Goal: Task Accomplishment & Management: Complete application form

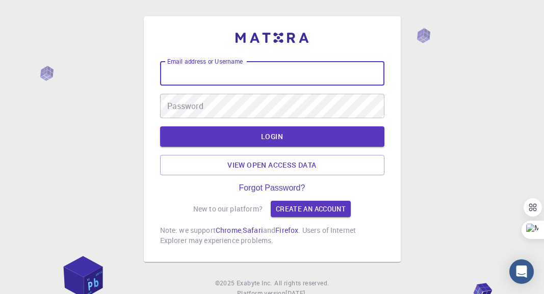
click at [266, 73] on input "Email address or Username" at bounding box center [272, 73] width 224 height 24
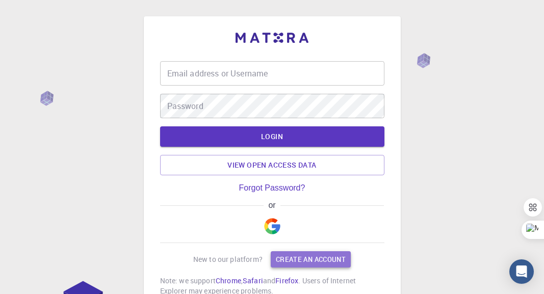
click at [286, 263] on link "Create an account" at bounding box center [311, 259] width 80 height 16
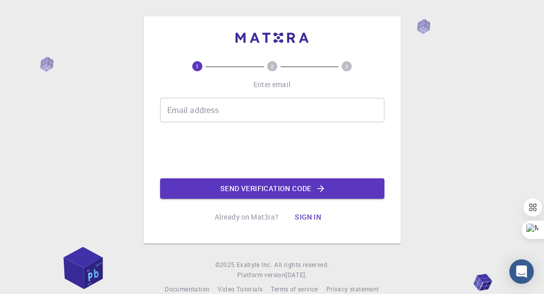
click at [249, 112] on input "Email address" at bounding box center [272, 110] width 224 height 24
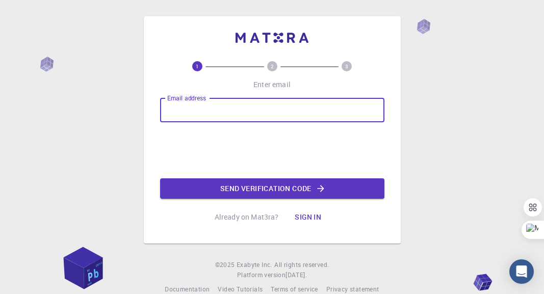
type input "[EMAIL_ADDRESS][DOMAIN_NAME]"
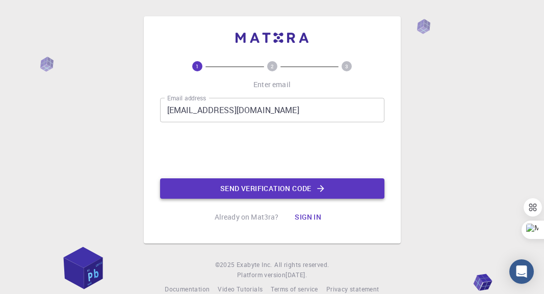
click at [212, 188] on button "Send verification code" at bounding box center [272, 189] width 224 height 20
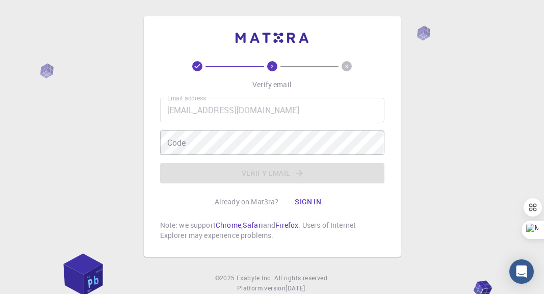
click at [114, 126] on div "2 3 Verify email Email address [EMAIL_ADDRESS][DOMAIN_NAME] Email address Code …" at bounding box center [272, 162] width 544 height 324
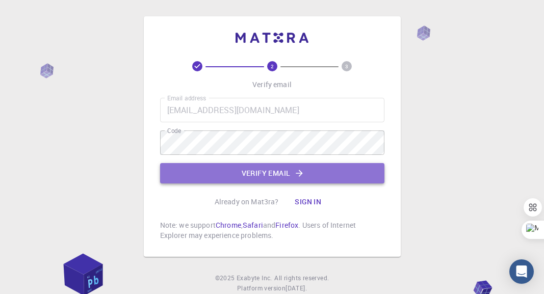
click at [227, 179] on button "Verify email" at bounding box center [272, 173] width 224 height 20
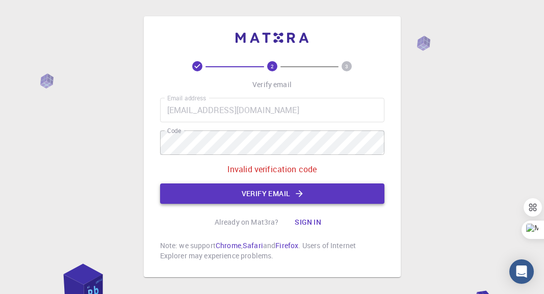
click at [280, 196] on button "Verify email" at bounding box center [272, 194] width 224 height 20
click at [104, 128] on div "2 3 Verify email Email address [EMAIL_ADDRESS][DOMAIN_NAME] Email address Code …" at bounding box center [272, 172] width 544 height 345
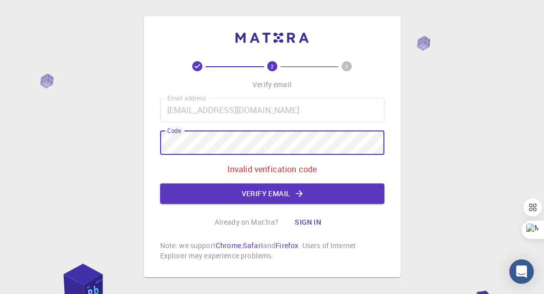
click at [139, 142] on div "2 3 Verify email Email address [EMAIL_ADDRESS][DOMAIN_NAME] Email address Code …" at bounding box center [272, 172] width 544 height 345
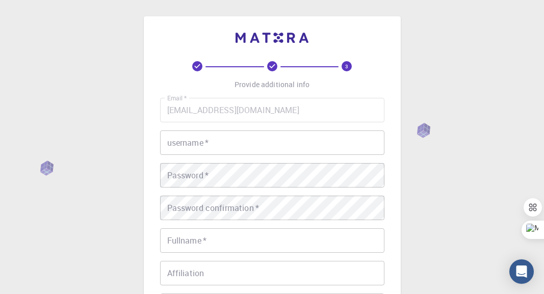
click at [239, 155] on input "username   *" at bounding box center [272, 143] width 224 height 24
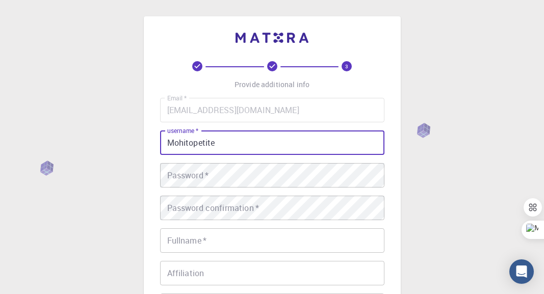
type input "Mohitopetite"
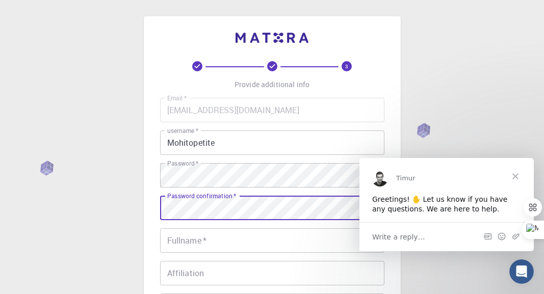
click at [236, 238] on input "Fullname   *" at bounding box center [272, 240] width 224 height 24
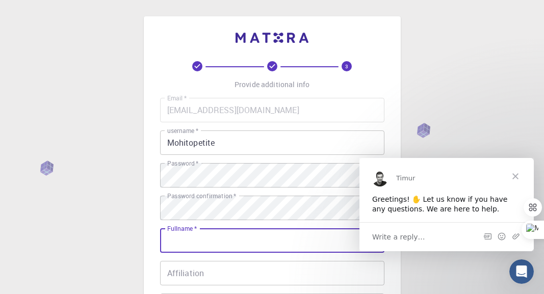
type input "[PERSON_NAME]"
type input "4376695277"
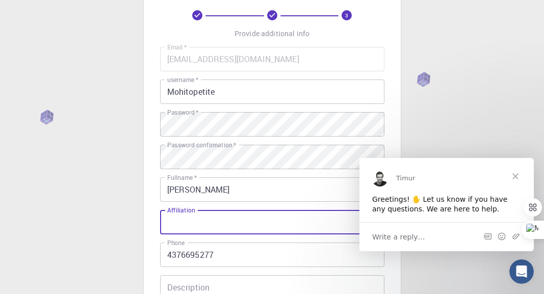
click at [246, 231] on input "Affiliation" at bounding box center [272, 222] width 224 height 24
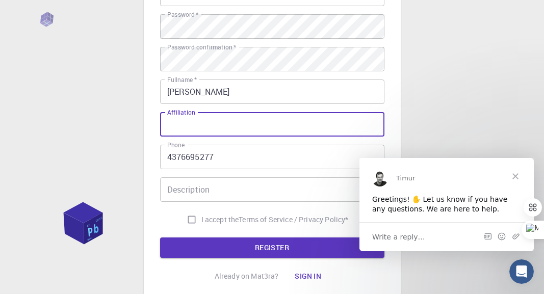
scroll to position [153, 0]
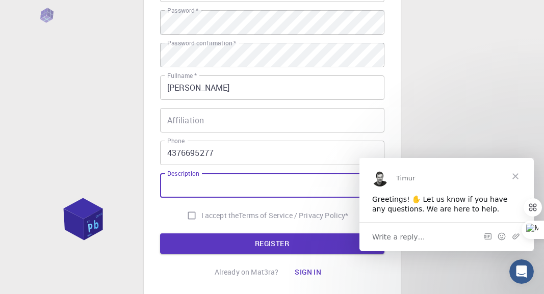
click at [219, 189] on input "Description" at bounding box center [272, 185] width 224 height 24
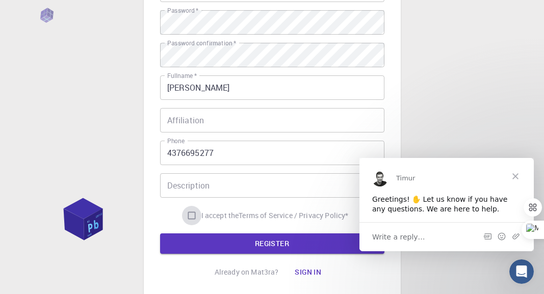
click at [188, 215] on input "I accept the Terms of Service / Privacy Policy *" at bounding box center [191, 215] width 19 height 19
checkbox input "true"
click at [193, 241] on button "REGISTER" at bounding box center [272, 244] width 224 height 20
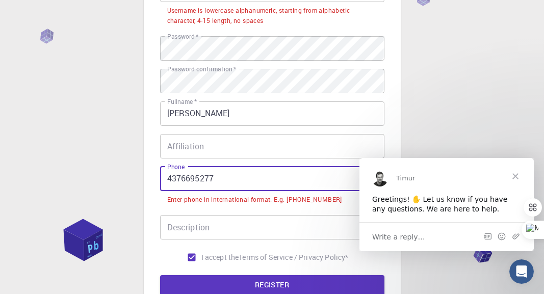
click at [168, 184] on input "4376695277" at bounding box center [272, 179] width 224 height 24
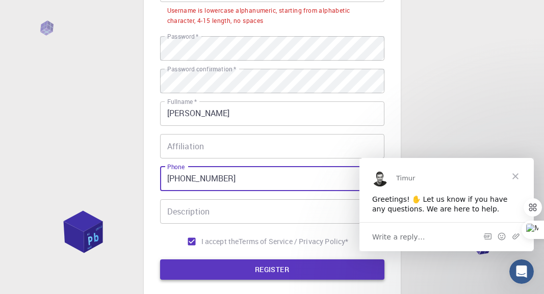
click at [213, 270] on button "REGISTER" at bounding box center [272, 270] width 224 height 20
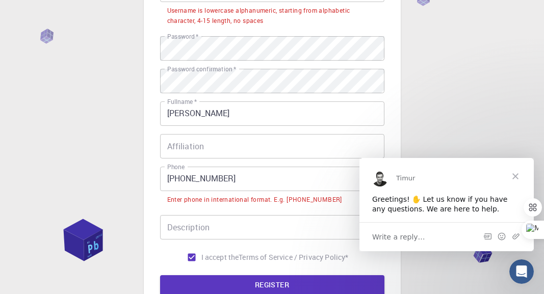
click at [181, 181] on input "[PHONE_NUMBER]" at bounding box center [272, 179] width 224 height 24
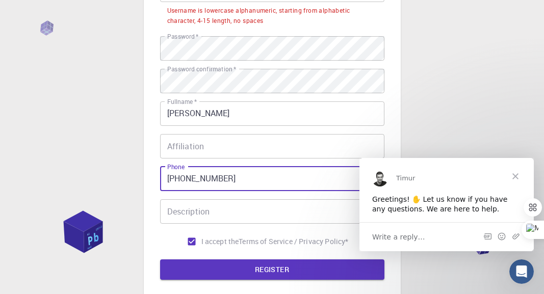
type input "[PHONE_NUMBER]"
click at [160, 260] on button "REGISTER" at bounding box center [272, 270] width 224 height 20
click at [201, 259] on form "Email   * [EMAIL_ADDRESS][DOMAIN_NAME] Email   * username   * Mohitopetite user…" at bounding box center [272, 112] width 224 height 335
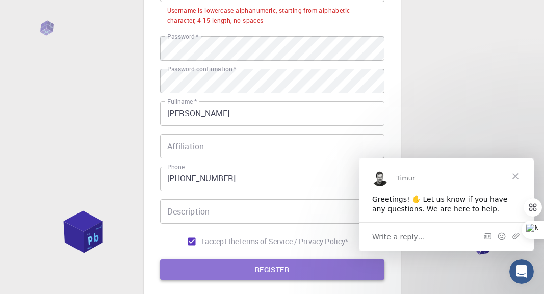
click at [207, 273] on button "REGISTER" at bounding box center [272, 270] width 224 height 20
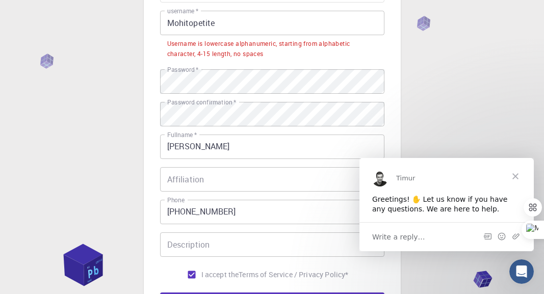
scroll to position [102, 0]
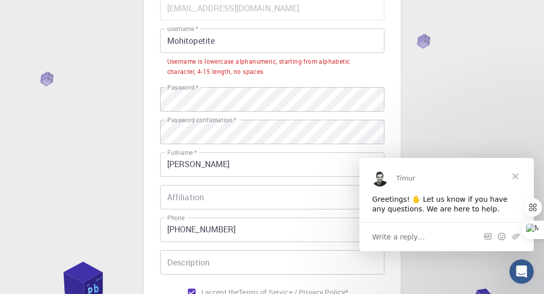
click at [223, 38] on input "Mohitopetite" at bounding box center [272, 41] width 224 height 24
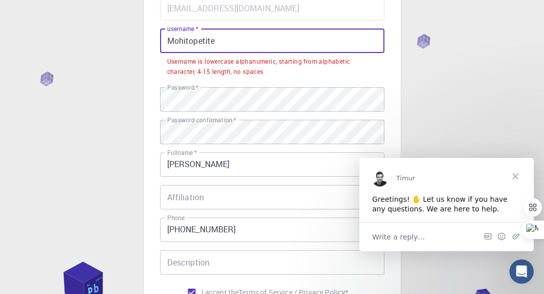
click at [171, 39] on input "Mohitopetite" at bounding box center [272, 41] width 224 height 24
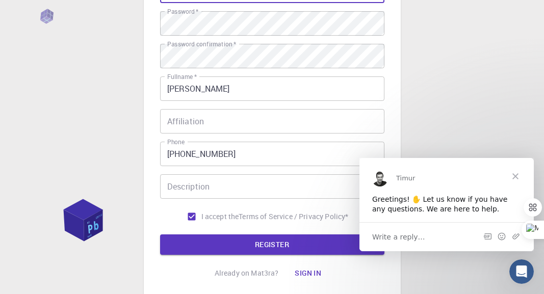
scroll to position [225, 0]
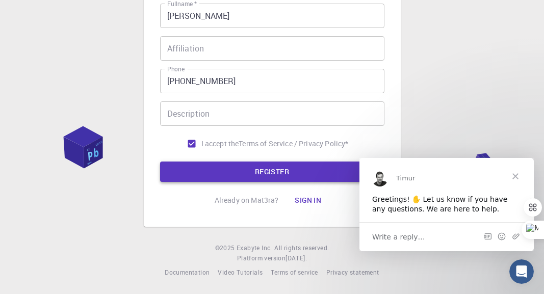
type input "mohitopetite"
click at [223, 164] on button "REGISTER" at bounding box center [272, 172] width 224 height 20
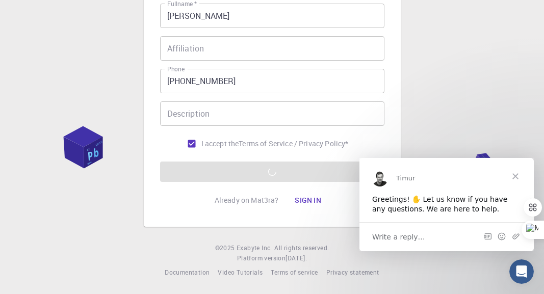
click at [515, 174] on span "Close" at bounding box center [515, 176] width 37 height 37
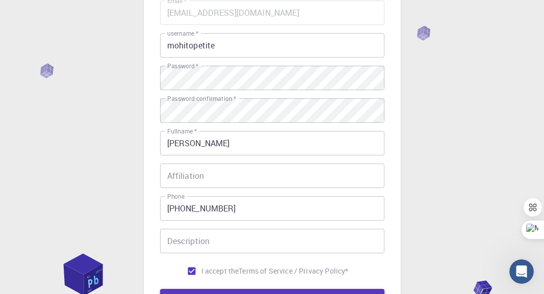
scroll to position [204, 0]
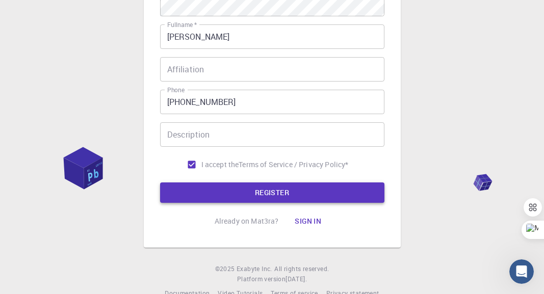
click at [222, 192] on button "REGISTER" at bounding box center [272, 193] width 224 height 20
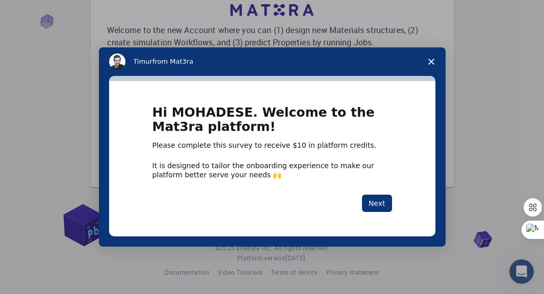
click at [429, 59] on icon "Close survey" at bounding box center [431, 62] width 6 height 6
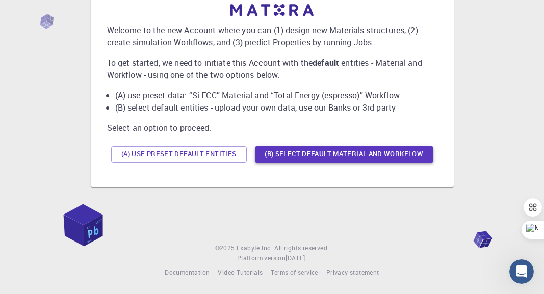
click at [288, 158] on button "(B) Select default material and workflow" at bounding box center [344, 154] width 179 height 16
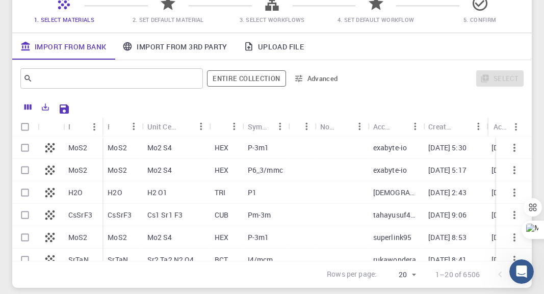
click at [176, 151] on div "Mo2 S4" at bounding box center [175, 148] width 67 height 22
checkbox input "true"
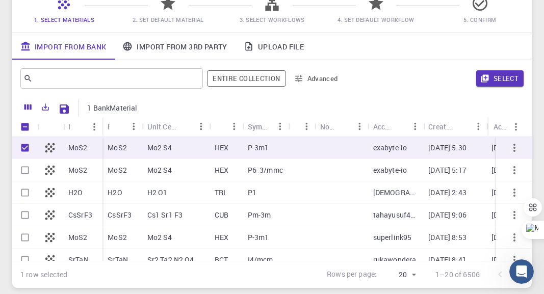
click at [176, 151] on div "Mo2 S4" at bounding box center [175, 148] width 67 height 22
checkbox input "false"
click at [176, 151] on div "Mo2 S4" at bounding box center [175, 148] width 67 height 22
checkbox input "true"
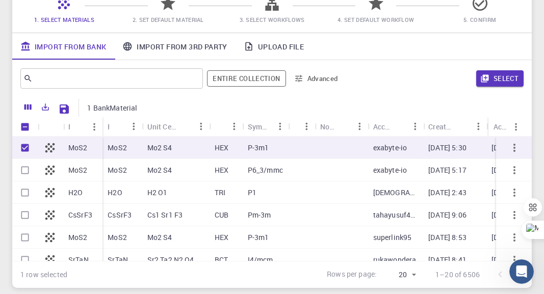
checkbox input "true"
click at [176, 151] on div "Mo2 S4" at bounding box center [175, 148] width 67 height 22
checkbox input "false"
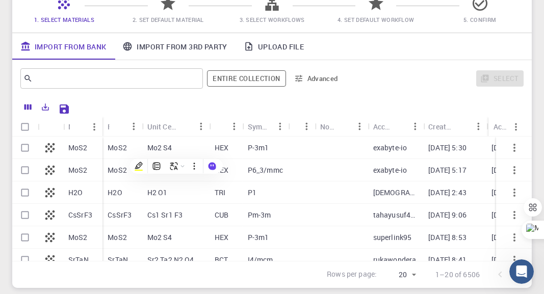
click at [380, 147] on p "exabyte-io" at bounding box center [390, 148] width 34 height 10
checkbox input "true"
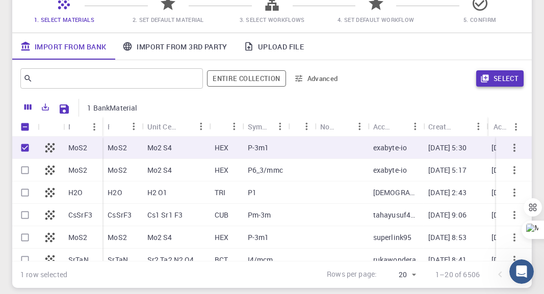
click at [500, 72] on button "Select" at bounding box center [499, 78] width 47 height 16
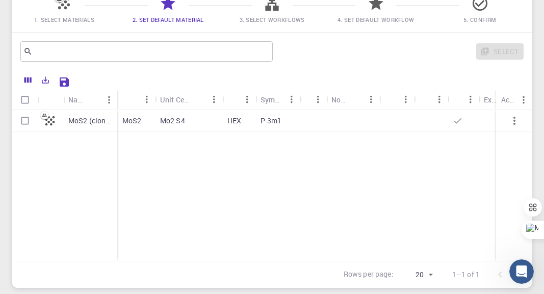
scroll to position [146, 0]
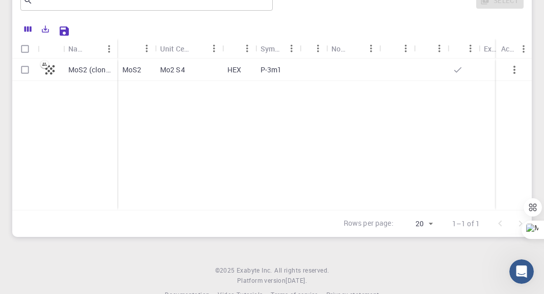
click at [194, 74] on div "Mo2 S4" at bounding box center [188, 70] width 67 height 22
checkbox input "true"
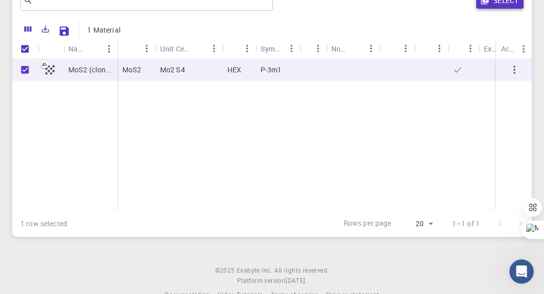
click at [489, 3] on icon "button" at bounding box center [484, 0] width 9 height 9
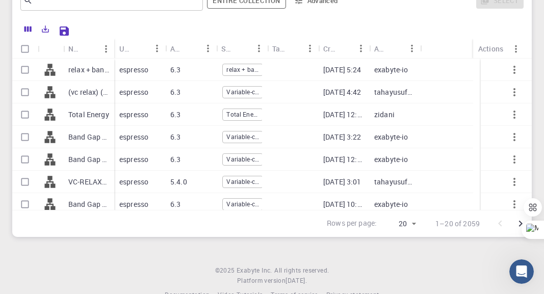
click at [85, 74] on p "relax + band structure (LDA)" at bounding box center [88, 70] width 41 height 10
checkbox input "true"
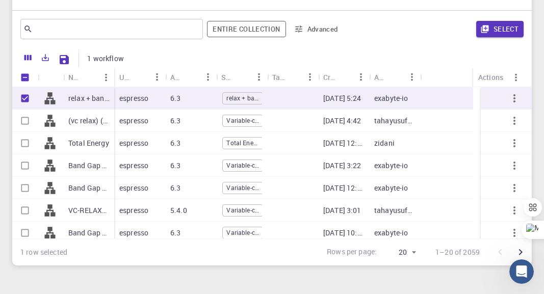
scroll to position [95, 0]
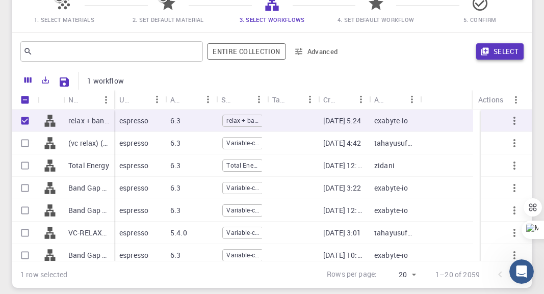
click at [514, 46] on button "Select" at bounding box center [499, 51] width 47 height 16
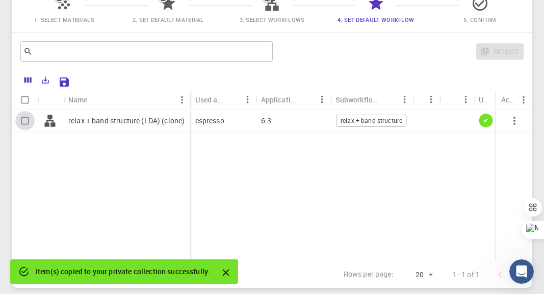
click at [28, 122] on input "Select row" at bounding box center [24, 120] width 19 height 19
checkbox input "true"
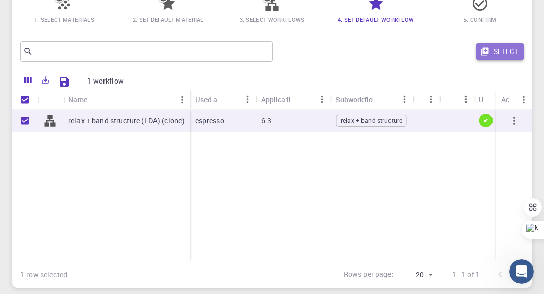
click at [496, 53] on button "Select" at bounding box center [499, 51] width 47 height 16
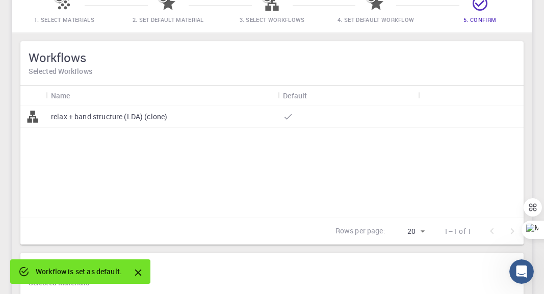
click at [294, 123] on div at bounding box center [348, 117] width 140 height 22
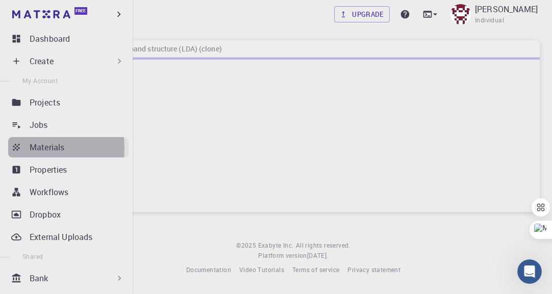
click at [20, 148] on icon at bounding box center [16, 147] width 10 height 10
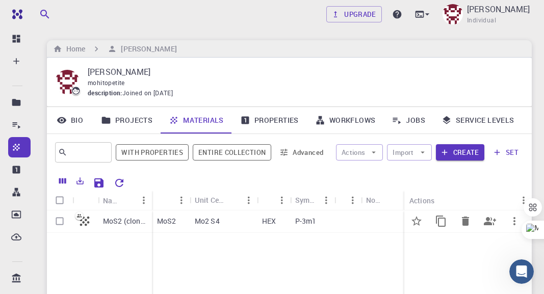
scroll to position [51, 0]
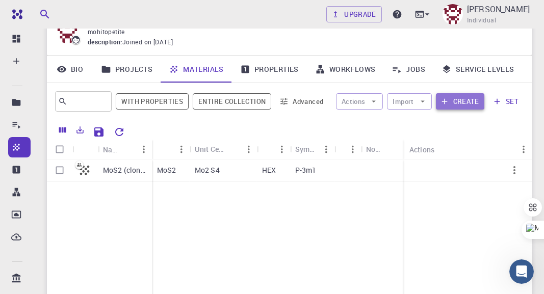
click at [452, 101] on button "Create" at bounding box center [460, 101] width 48 height 16
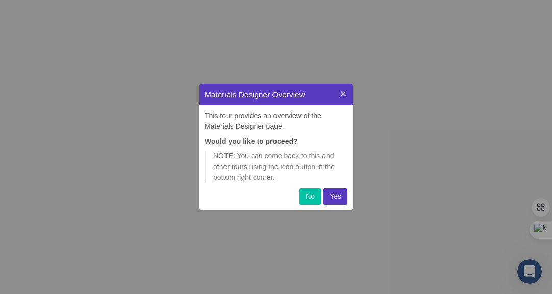
scroll to position [119, 145]
click at [339, 194] on p "Yes" at bounding box center [335, 196] width 12 height 11
